Goal: Obtain resource: Download file/media

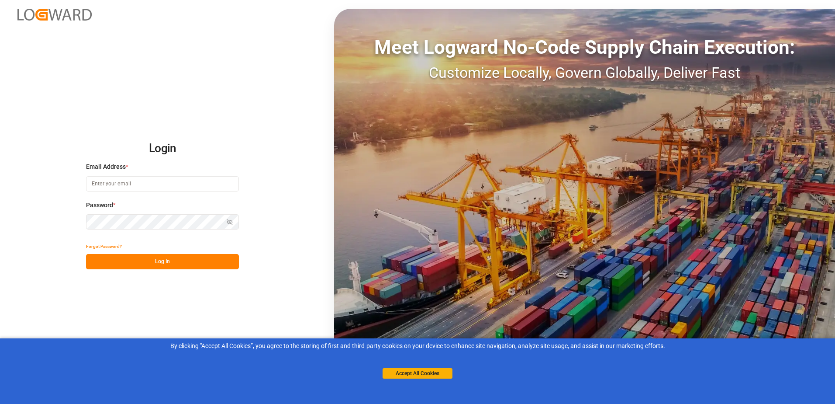
click at [204, 267] on button "Log In" at bounding box center [162, 261] width 153 height 15
type input "oliver.niemeyer@logward.com"
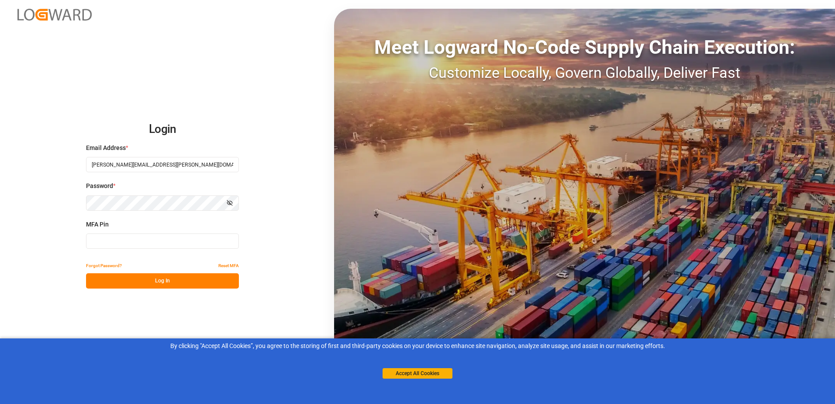
type input "875705"
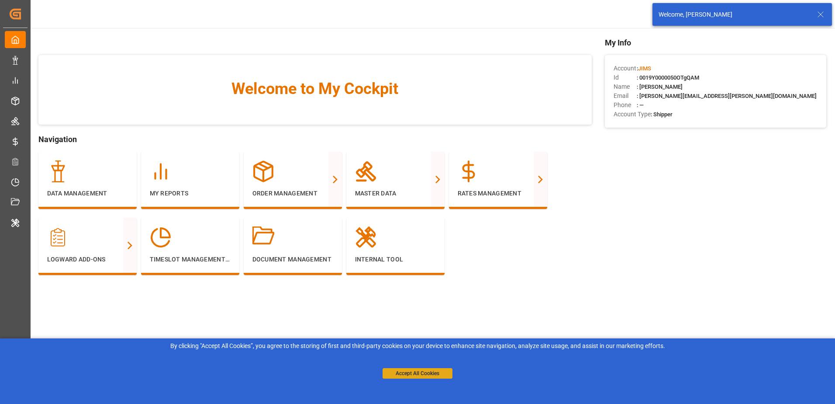
click at [398, 370] on button "Accept All Cookies" at bounding box center [418, 373] width 70 height 10
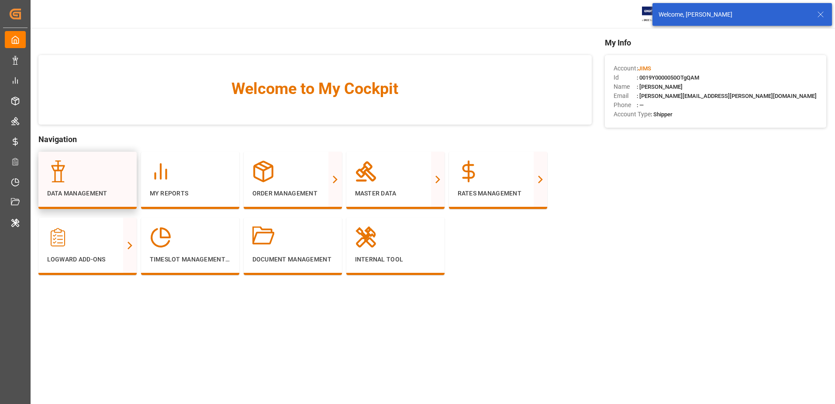
click at [105, 189] on p "Data Management" at bounding box center [87, 193] width 81 height 9
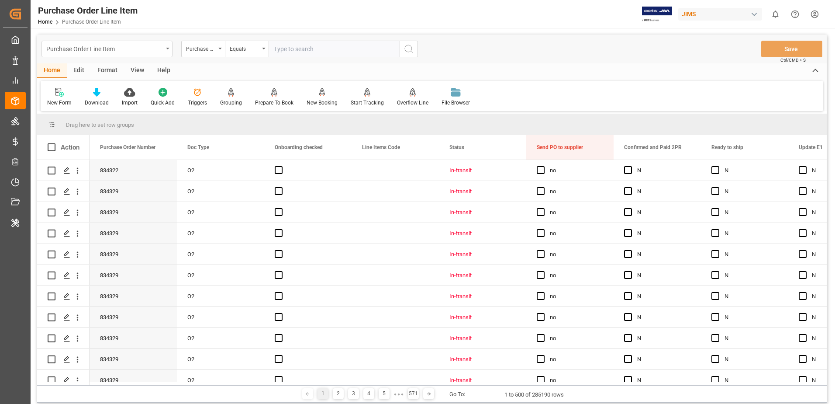
click at [165, 51] on div "Purchase Order Line Item" at bounding box center [107, 49] width 131 height 17
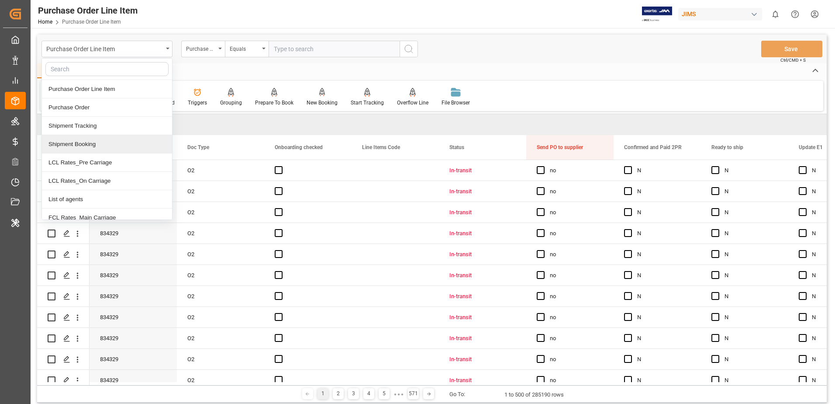
click at [132, 142] on div "Shipment Booking" at bounding box center [107, 144] width 130 height 18
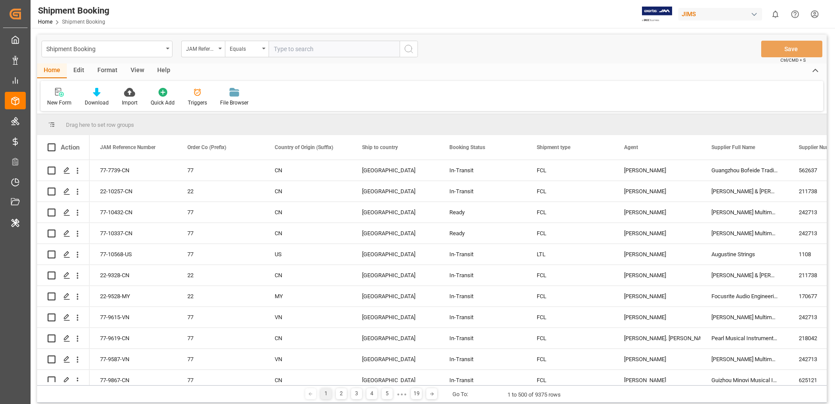
click at [80, 69] on div "Edit" at bounding box center [79, 70] width 24 height 15
click at [232, 91] on icon at bounding box center [238, 92] width 12 height 9
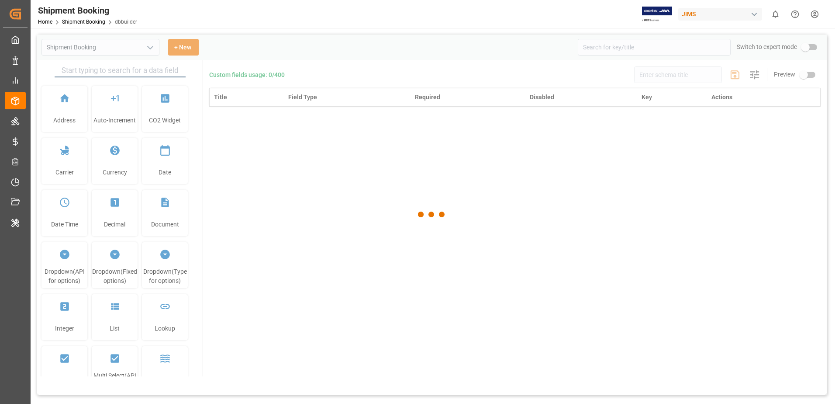
type input "Shipment Booking"
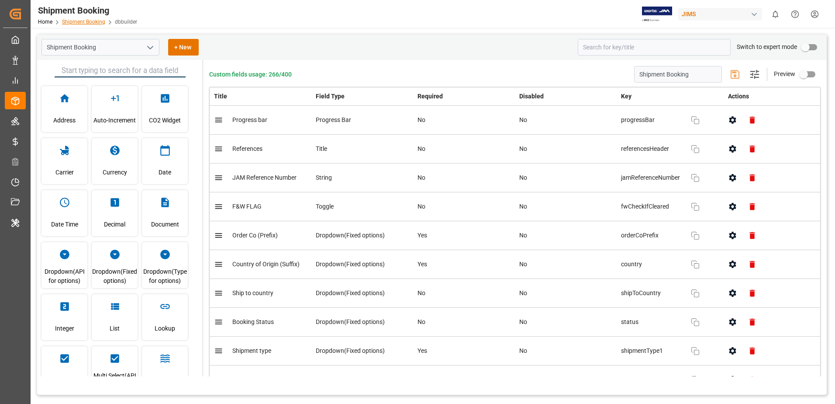
click at [67, 24] on link "Shipment Booking" at bounding box center [83, 22] width 43 height 6
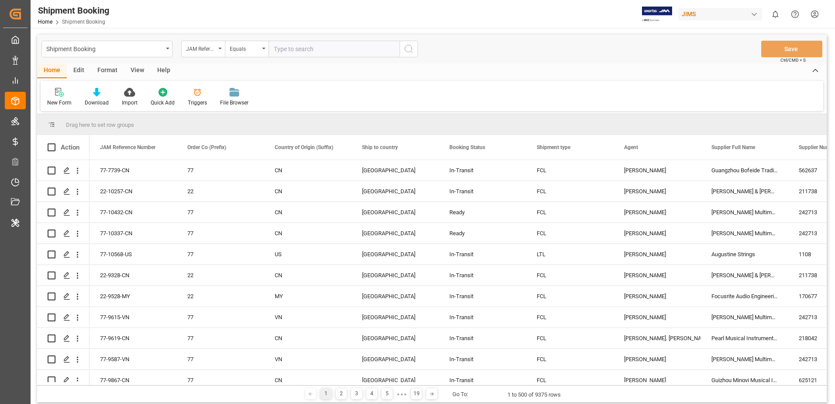
click at [97, 96] on icon at bounding box center [96, 92] width 7 height 9
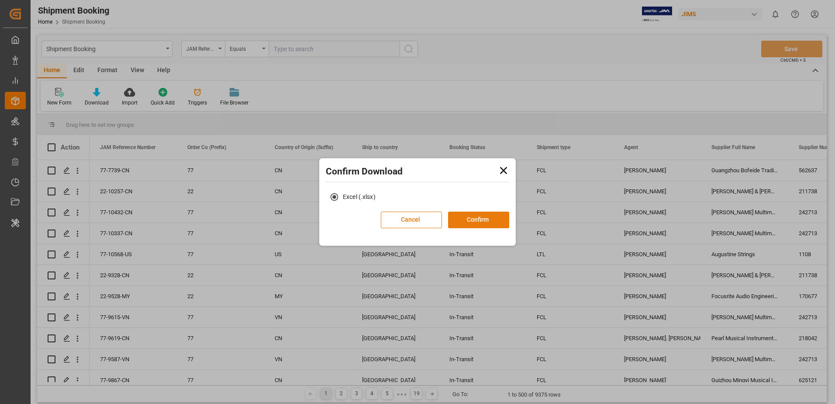
click at [502, 218] on button "Confirm" at bounding box center [478, 219] width 61 height 17
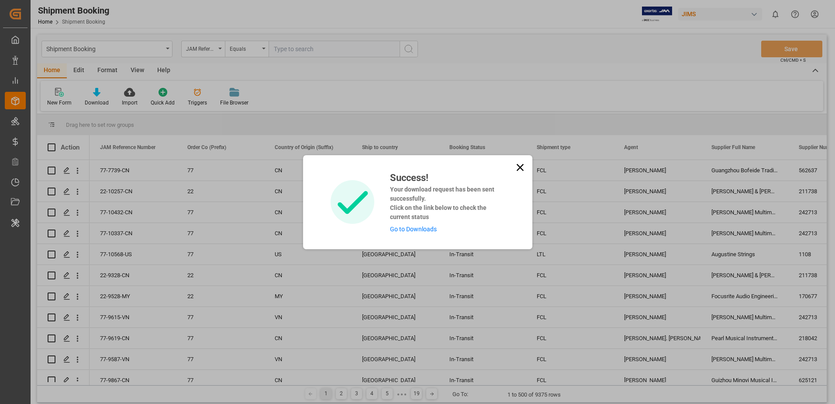
click at [427, 228] on link "Go to Downloads" at bounding box center [413, 228] width 47 height 7
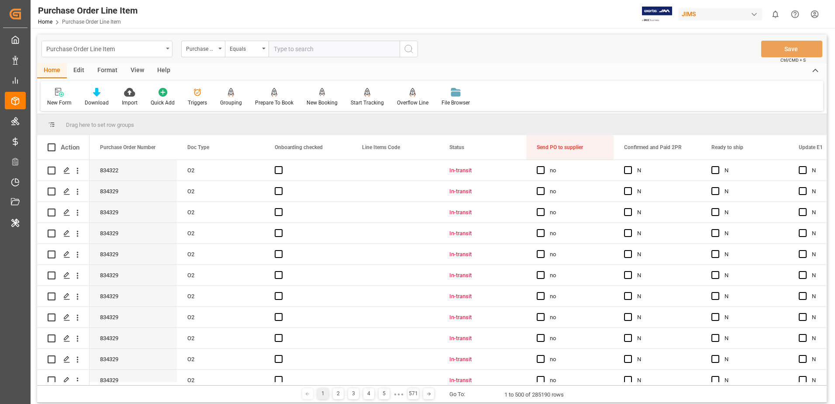
click at [127, 51] on div "Purchase Order Line Item" at bounding box center [104, 48] width 117 height 11
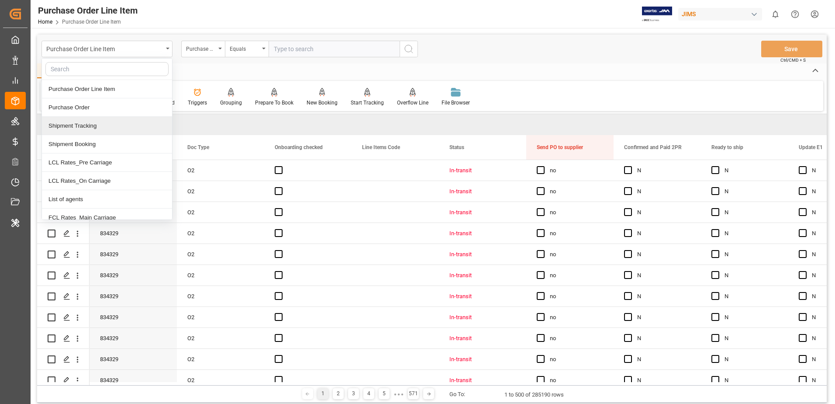
click at [143, 131] on div "Shipment Tracking" at bounding box center [107, 126] width 130 height 18
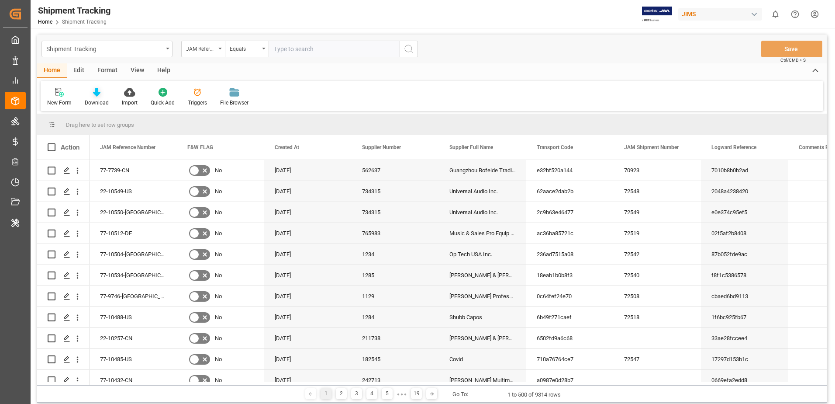
click at [95, 99] on div "Download" at bounding box center [97, 103] width 24 height 8
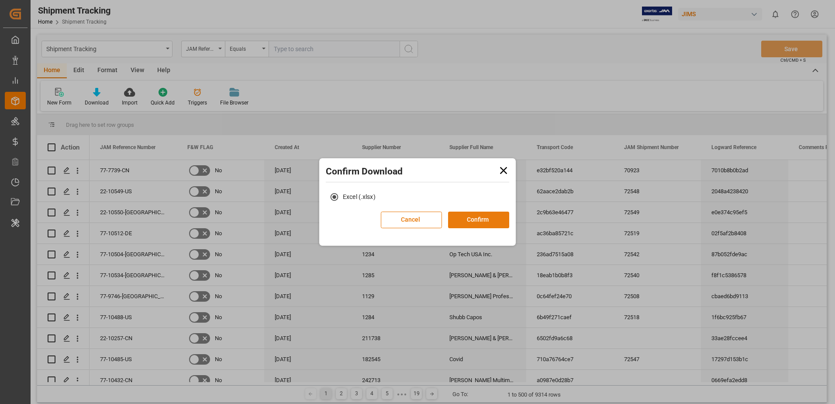
click at [477, 215] on button "Confirm" at bounding box center [478, 219] width 61 height 17
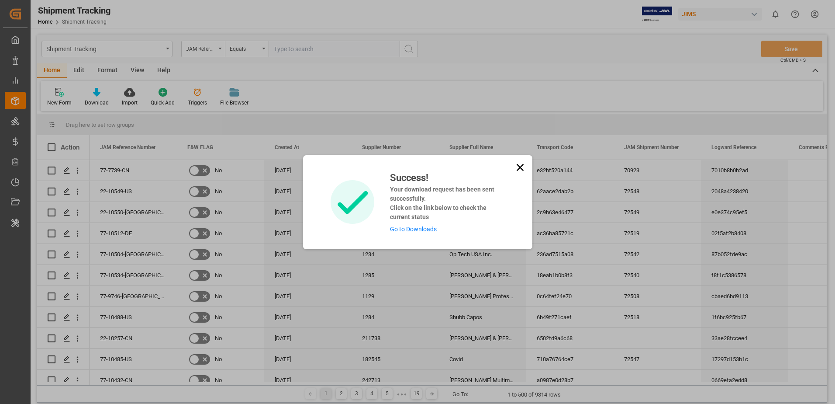
click at [419, 229] on link "Go to Downloads" at bounding box center [413, 228] width 47 height 7
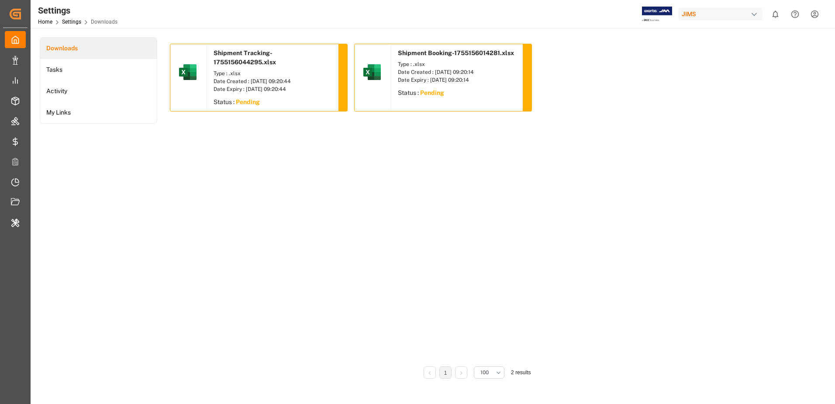
click at [257, 179] on div "Shipment Tracking-1755156044295.xlsx Type : .xlsx Date Created : 14.08.2025 09:…" at bounding box center [477, 202] width 615 height 316
click at [254, 102] on button "Download" at bounding box center [273, 102] width 118 height 10
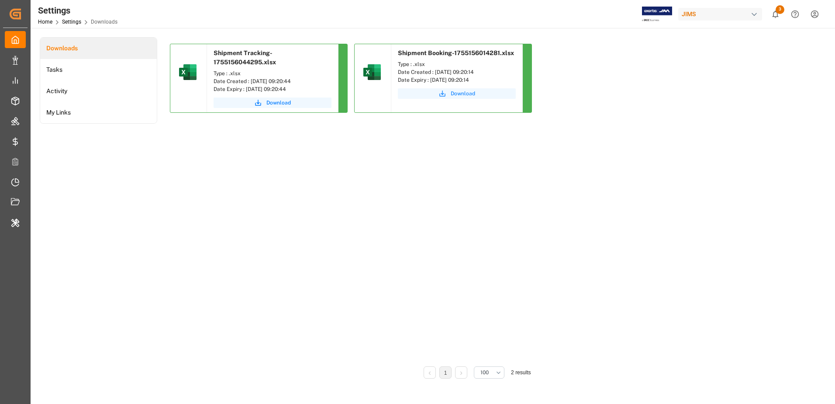
click at [421, 94] on button "Download" at bounding box center [457, 93] width 118 height 10
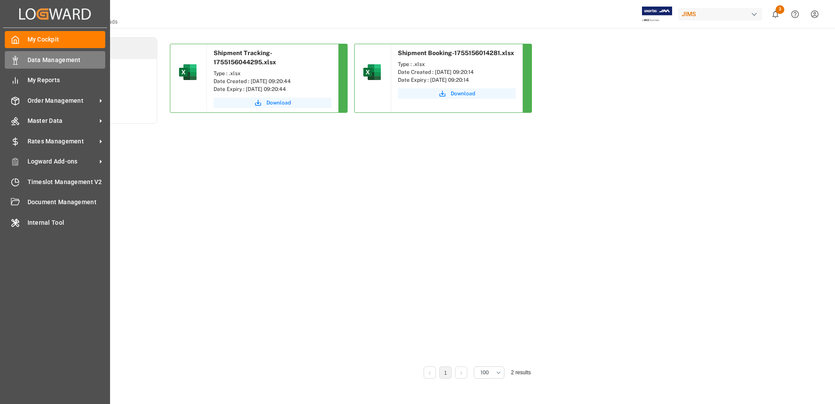
click at [20, 62] on div "Data Management Data Management" at bounding box center [55, 59] width 100 height 17
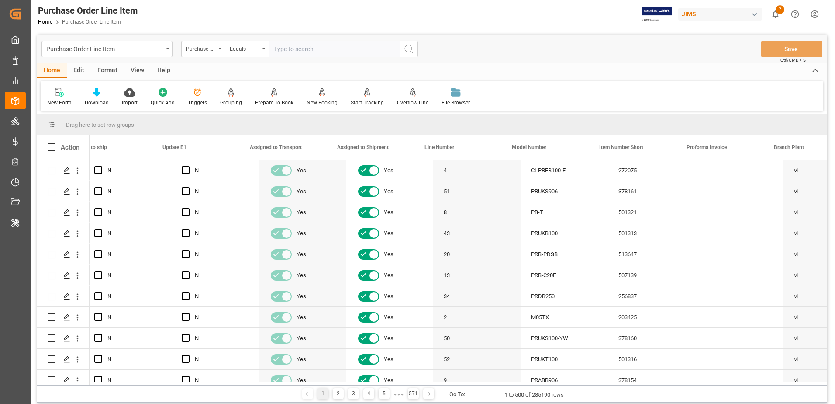
scroll to position [0, 637]
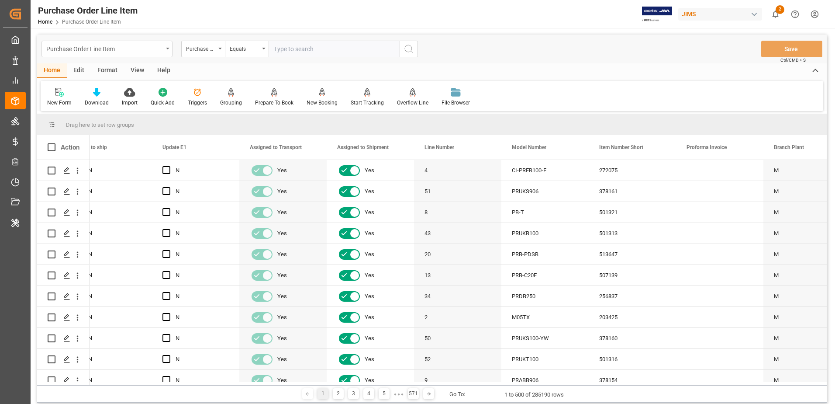
click at [165, 51] on div "Purchase Order Line Item" at bounding box center [107, 49] width 131 height 17
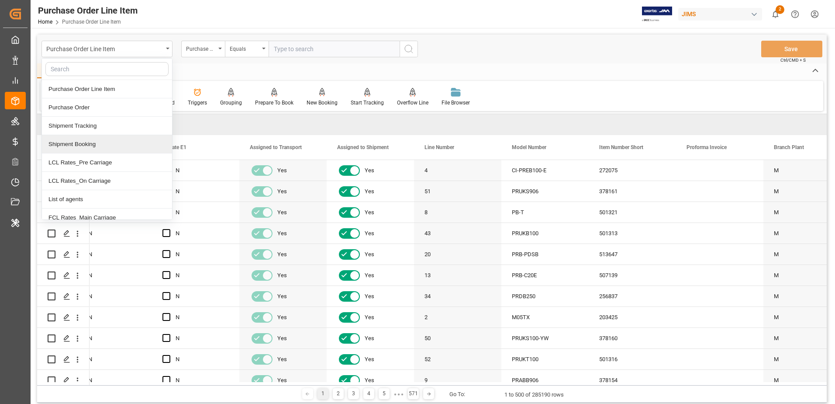
click at [108, 140] on div "Shipment Booking" at bounding box center [107, 144] width 130 height 18
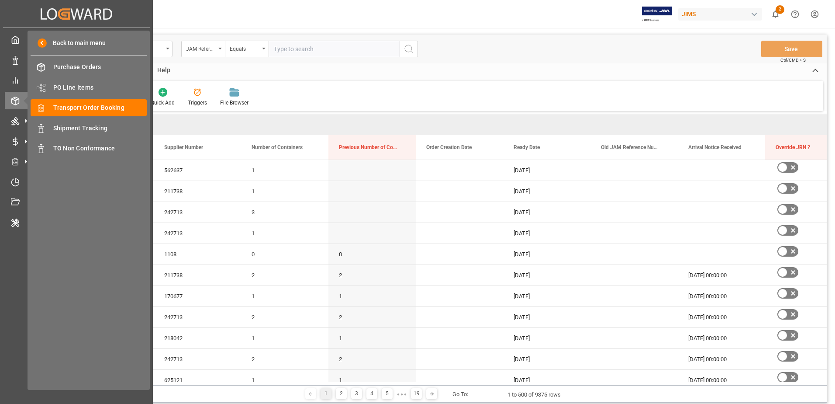
click at [130, 384] on div "Back to main menu Purchase Orders Purchase Orders PO Line Items PO Line Items T…" at bounding box center [89, 210] width 122 height 359
click at [166, 392] on div "1 2 3 4 5 ● ● ● 19 Go To: 1 to 500 of 9375 rows" at bounding box center [432, 393] width 790 height 17
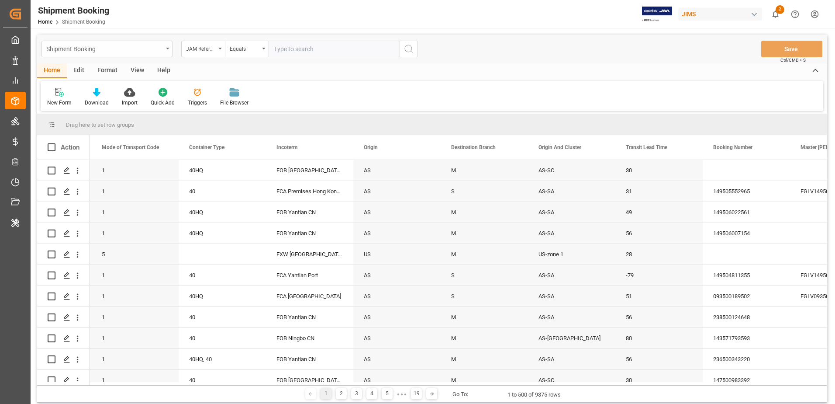
click at [158, 46] on div "Shipment Booking" at bounding box center [104, 48] width 117 height 11
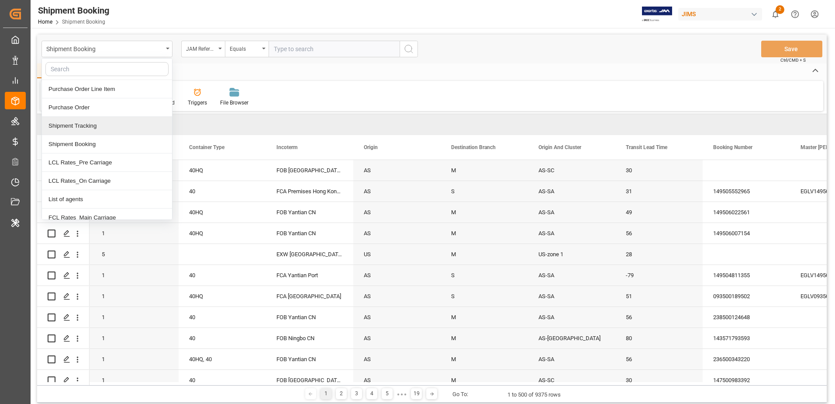
click at [125, 121] on div "Shipment Tracking" at bounding box center [107, 126] width 130 height 18
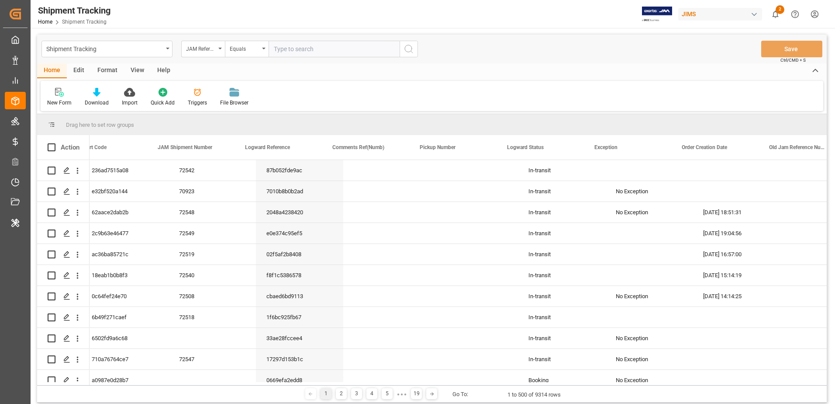
scroll to position [0, 774]
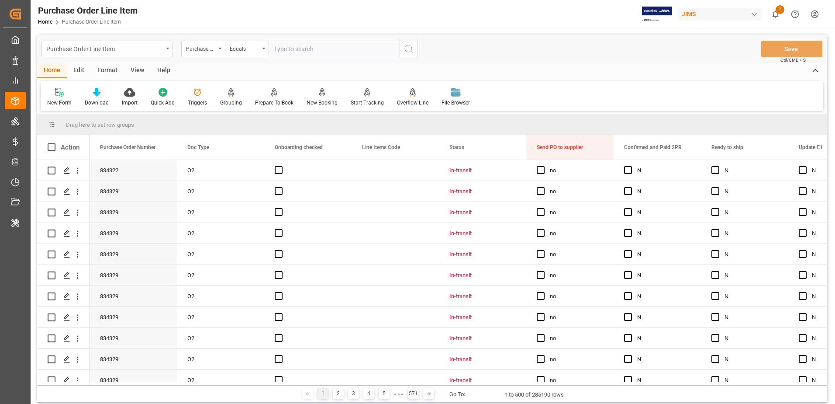
click at [165, 50] on div "Purchase Order Line Item" at bounding box center [107, 49] width 131 height 17
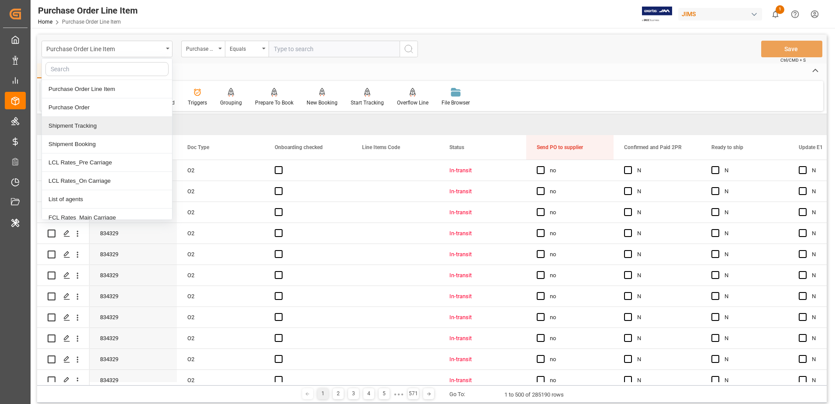
click at [116, 131] on div "Shipment Tracking" at bounding box center [107, 126] width 130 height 18
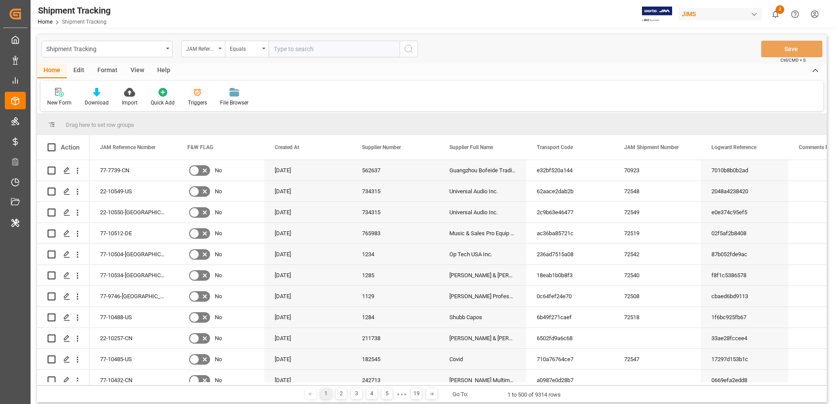
click at [188, 95] on div at bounding box center [197, 91] width 19 height 9
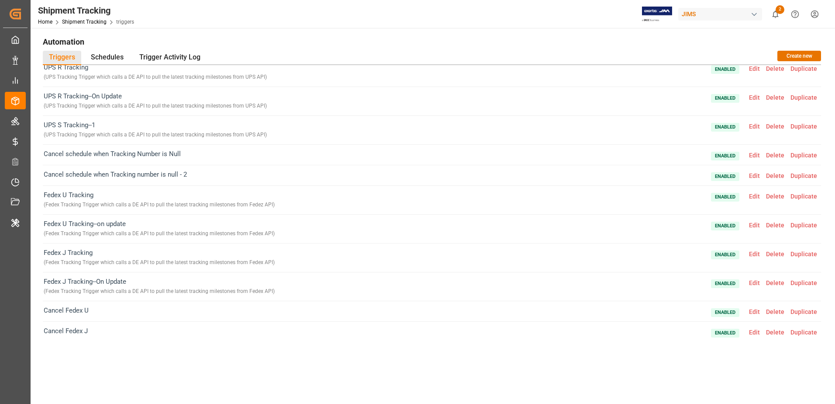
scroll to position [267, 0]
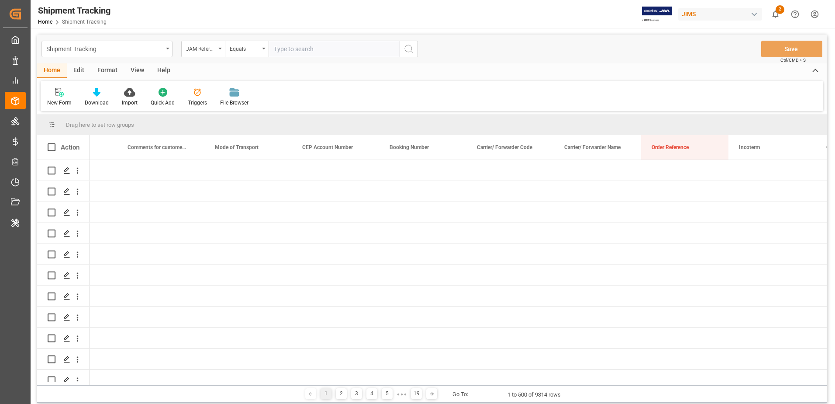
scroll to position [0, 1283]
